Goal: Transaction & Acquisition: Purchase product/service

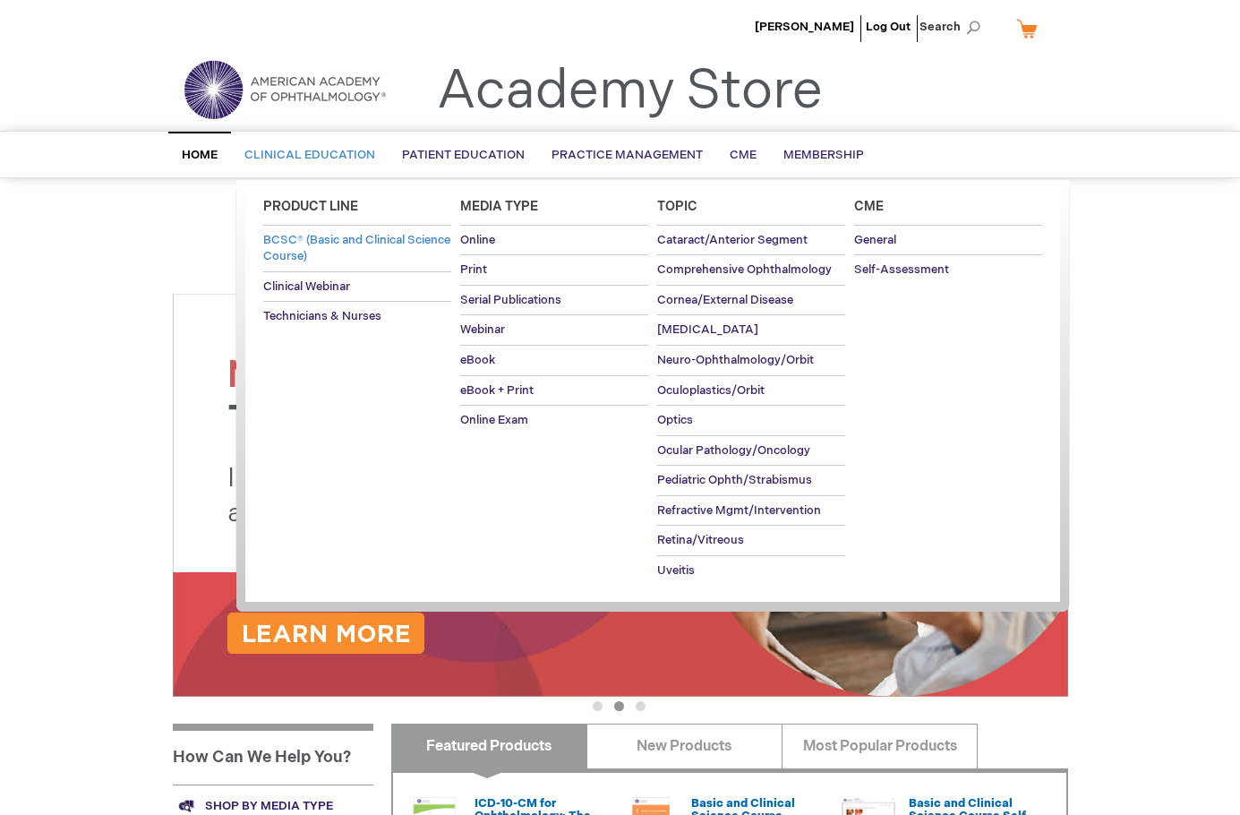
click at [332, 237] on span "BCSC® (Basic and Clinical Science Course)" at bounding box center [356, 248] width 187 height 31
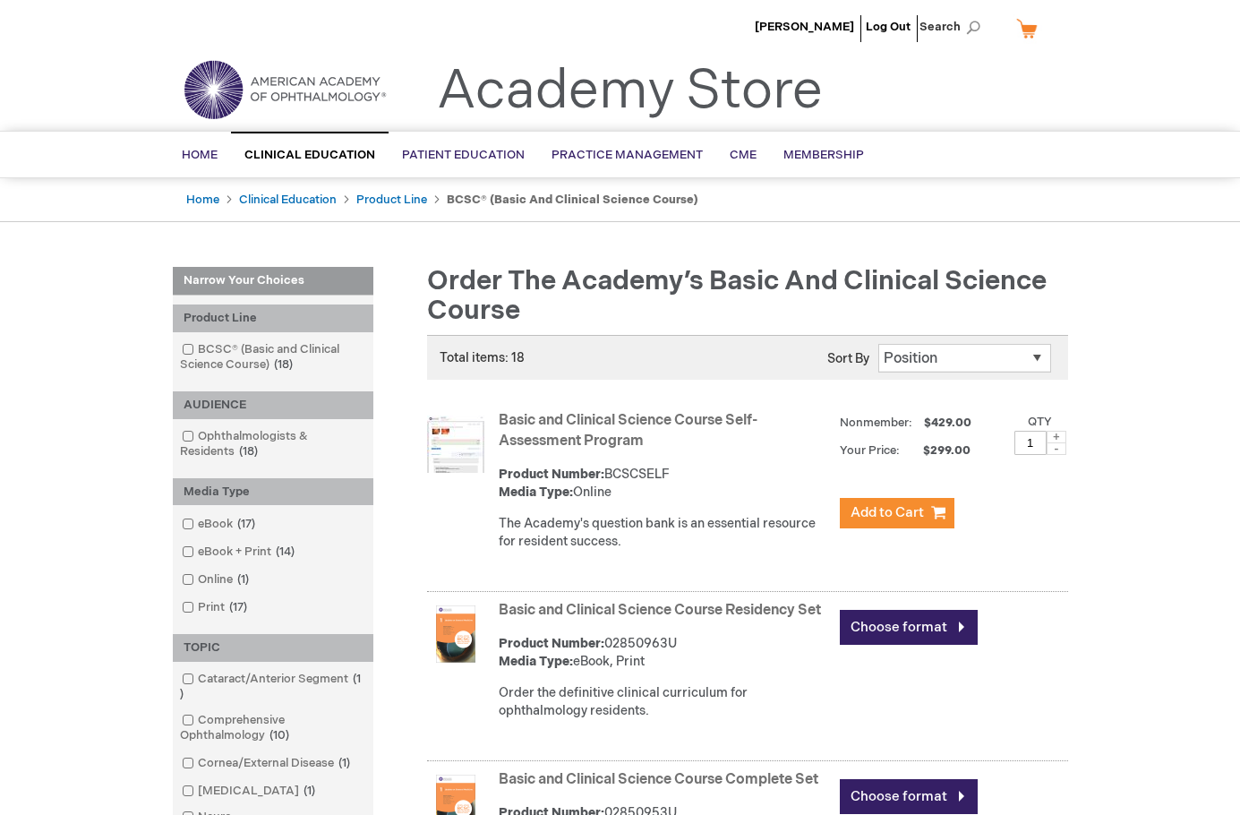
click at [578, 619] on link "Basic and Clinical Science Course Residency Set" at bounding box center [660, 610] width 322 height 17
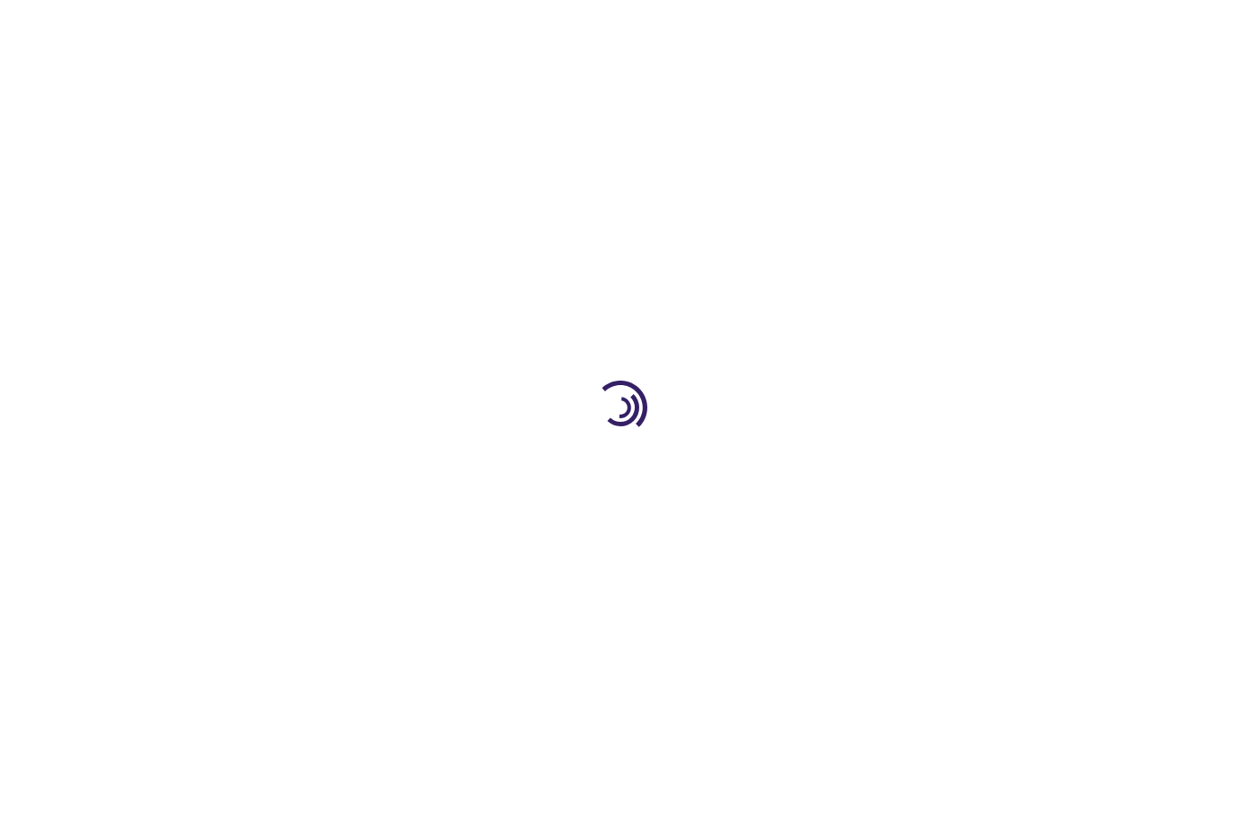
type input "0"
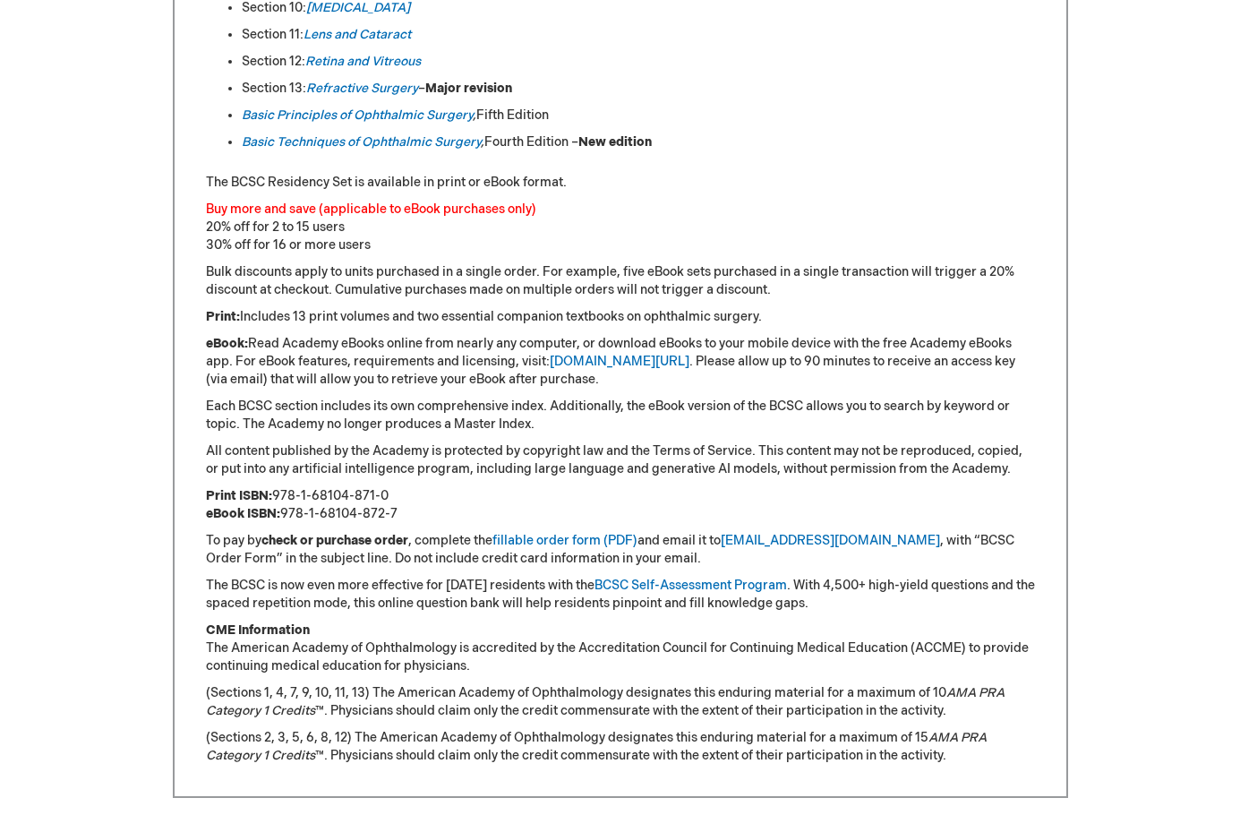
scroll to position [1432, 0]
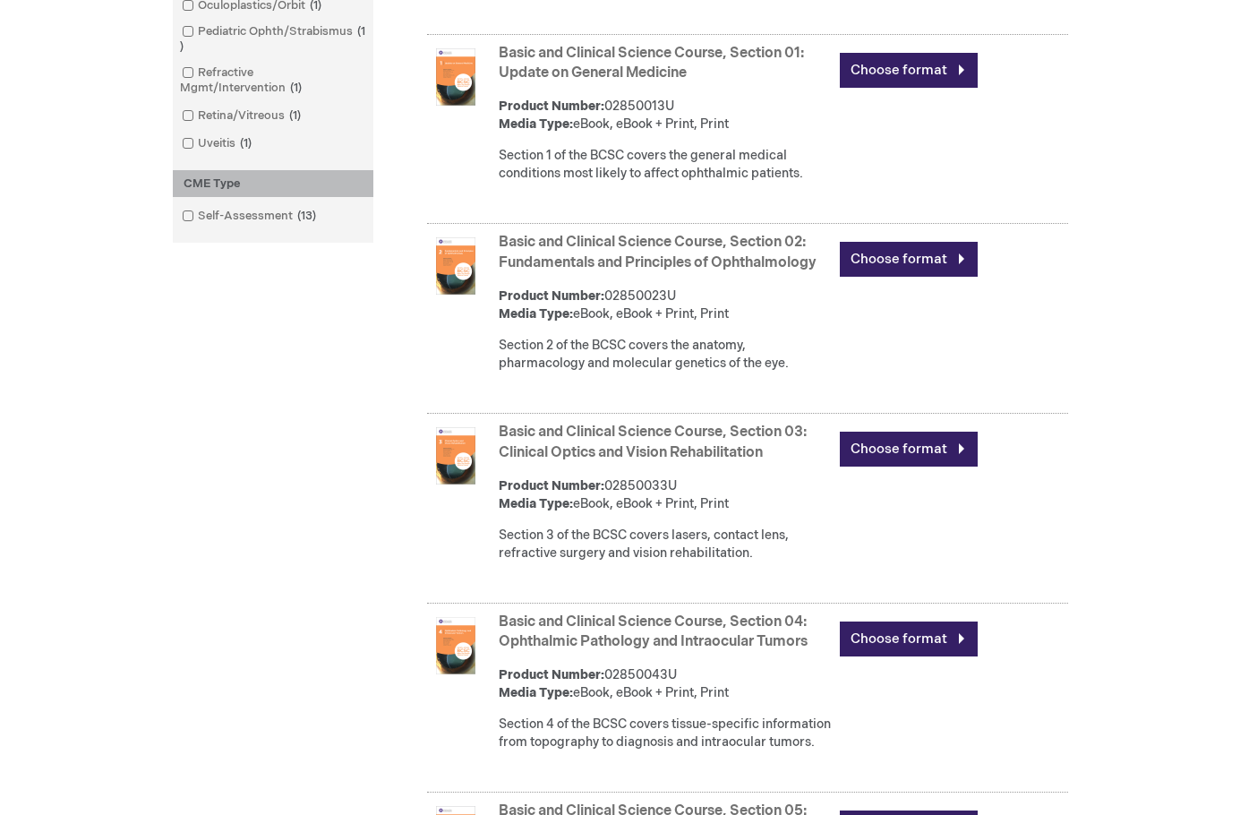
scroll to position [985, 0]
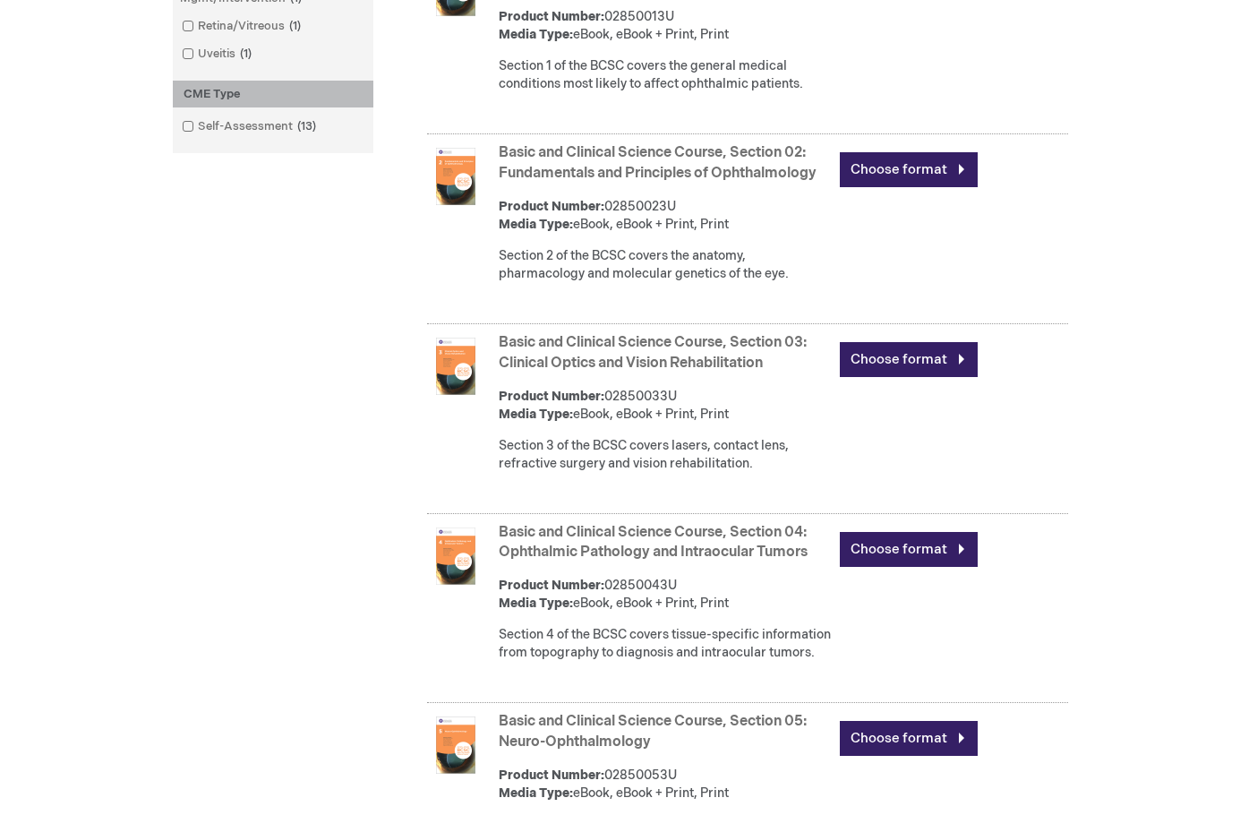
click at [649, 371] on link "Basic and Clinical Science Course, Section 03: Clinical Optics and Vision Rehab…" at bounding box center [653, 353] width 308 height 38
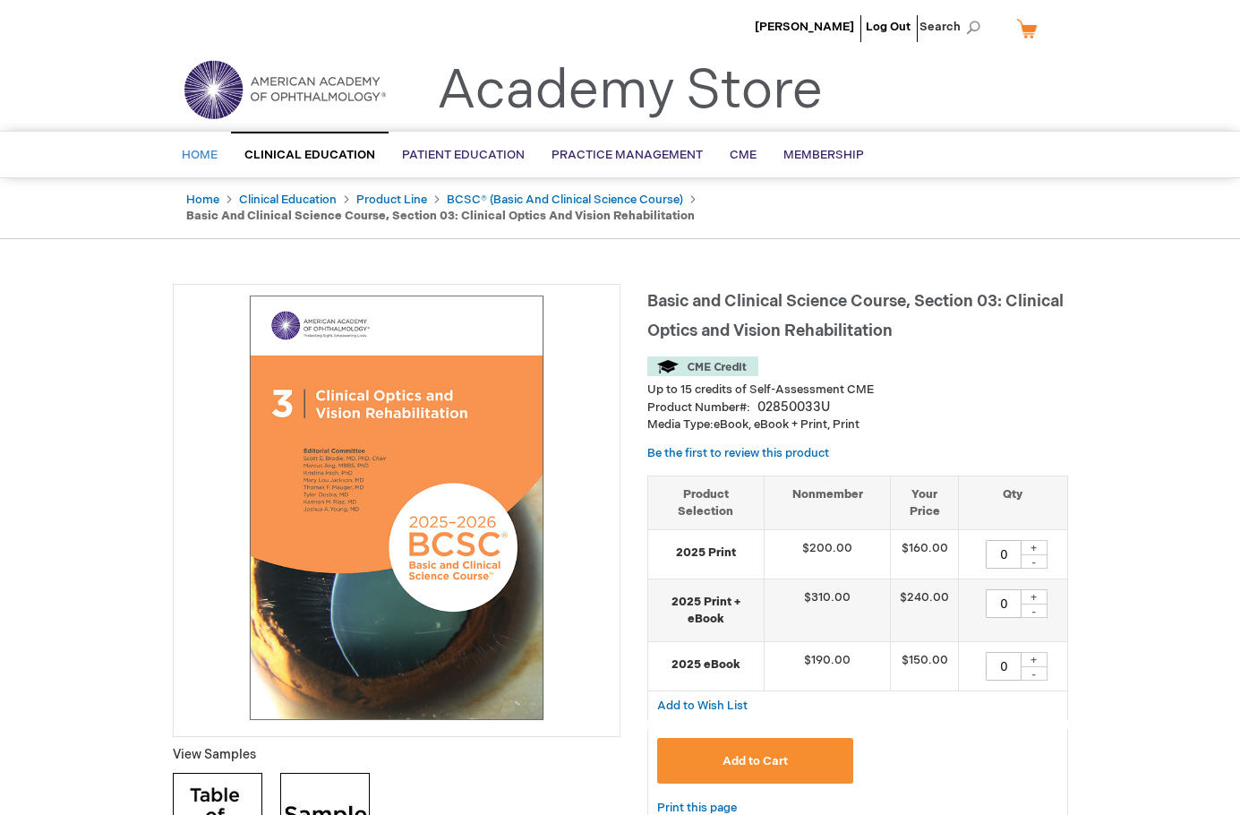
click at [186, 157] on span "Home" at bounding box center [200, 155] width 36 height 14
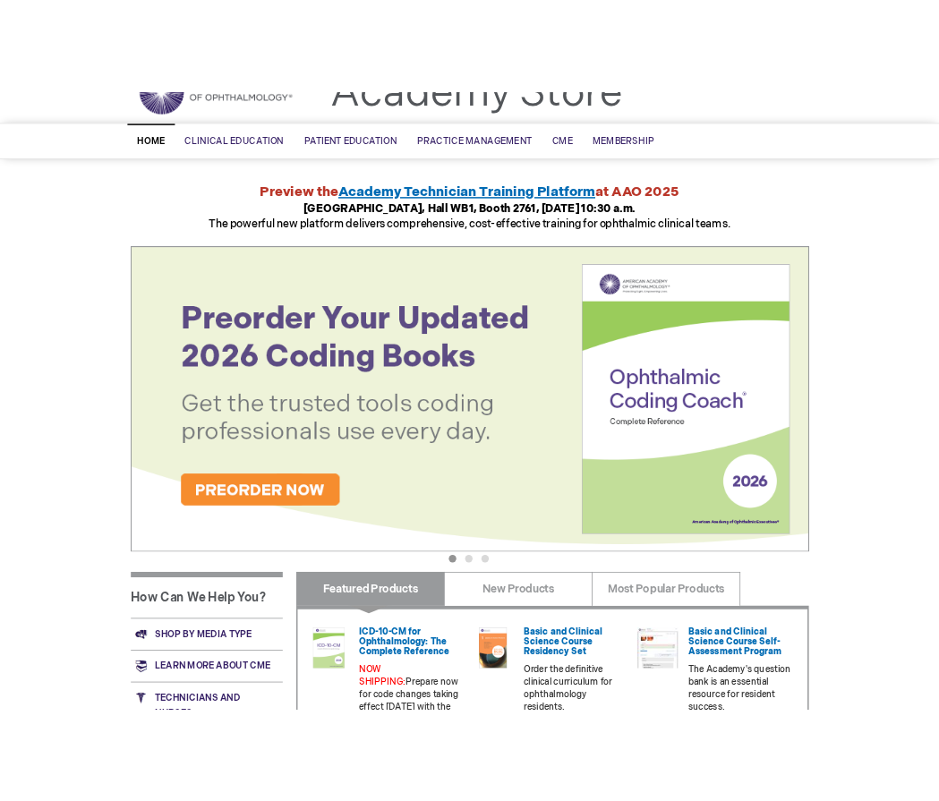
scroll to position [269, 0]
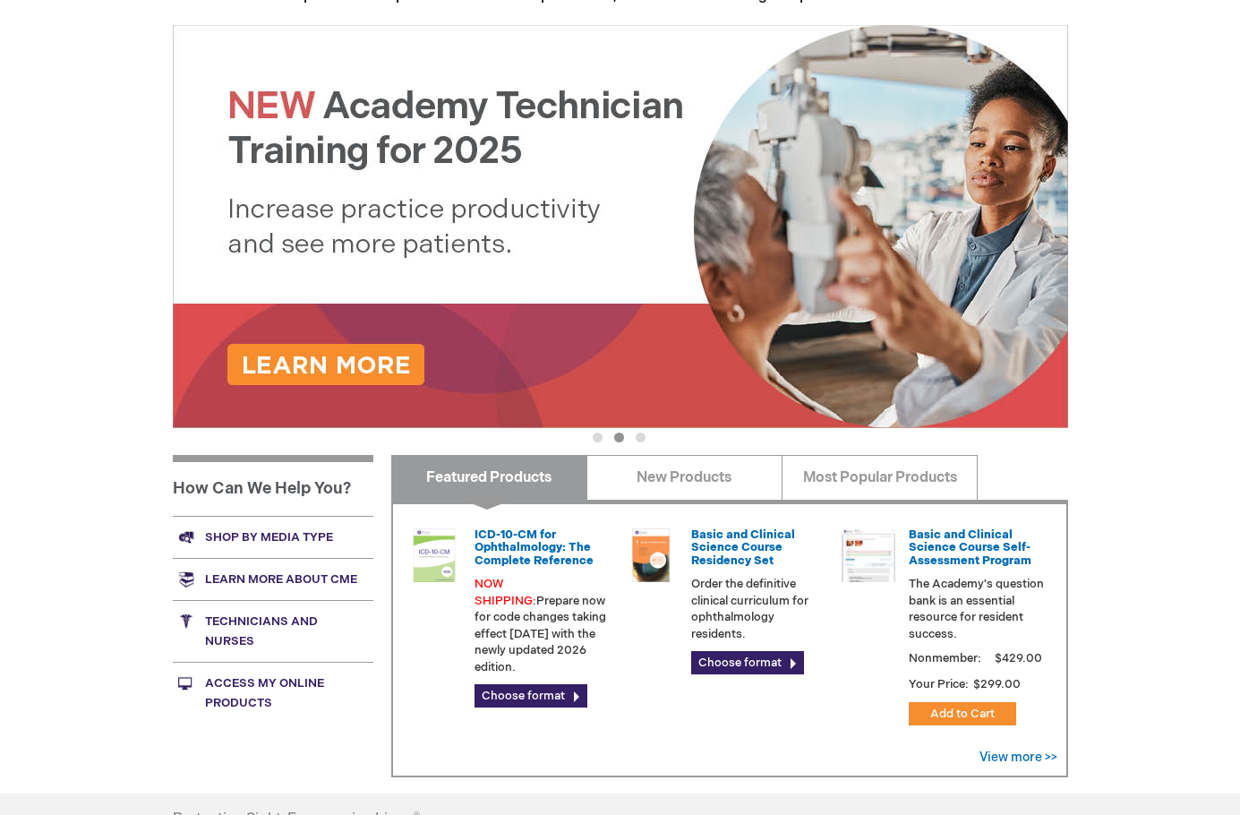
click at [616, 441] on button "2" at bounding box center [619, 437] width 10 height 10
click at [640, 441] on button "3" at bounding box center [641, 437] width 10 height 10
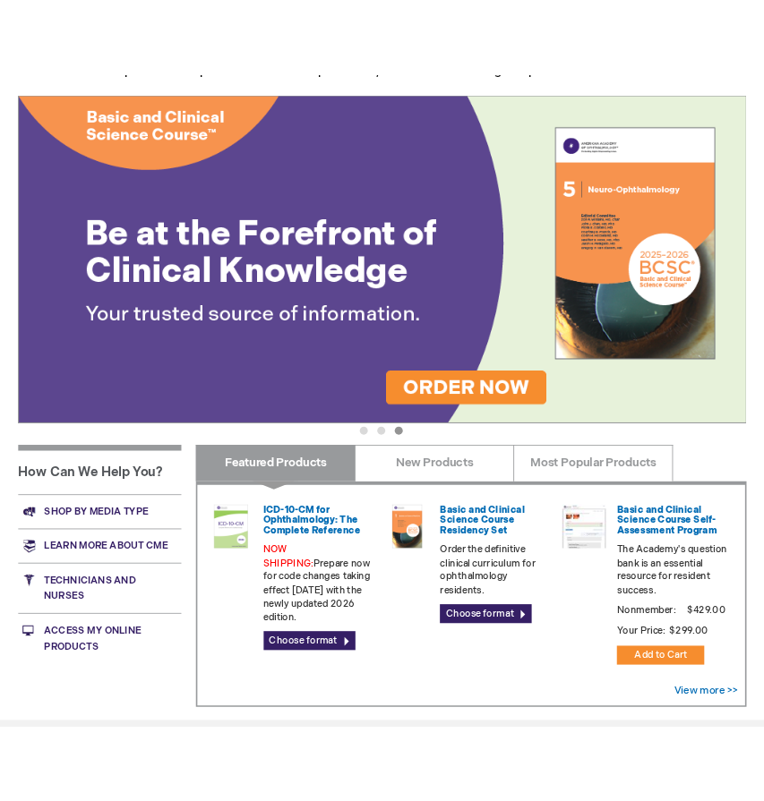
scroll to position [315, 0]
